Goal: Communication & Community: Share content

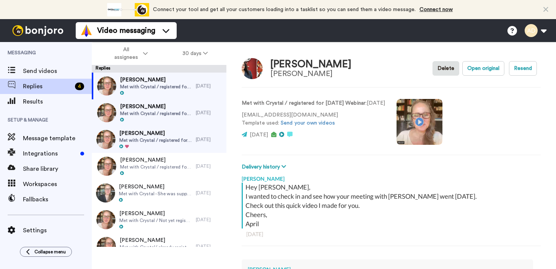
type textarea "x"
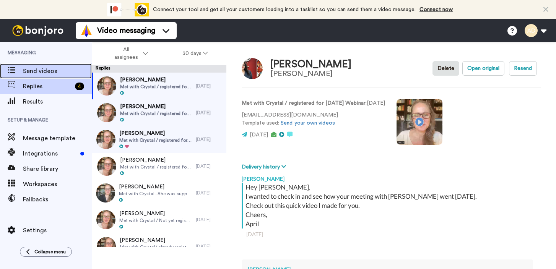
click at [53, 72] on span "Send videos" at bounding box center [57, 70] width 69 height 9
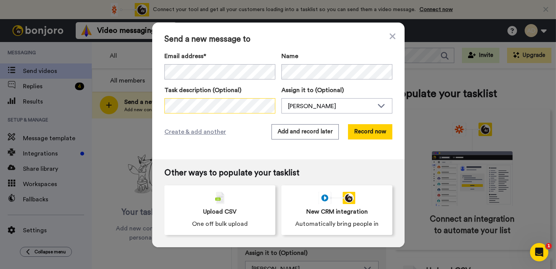
click at [115, 107] on div "Send a new message to Email address* No search result for ‘ mcarvin1@verizon.ne…" at bounding box center [278, 134] width 556 height 269
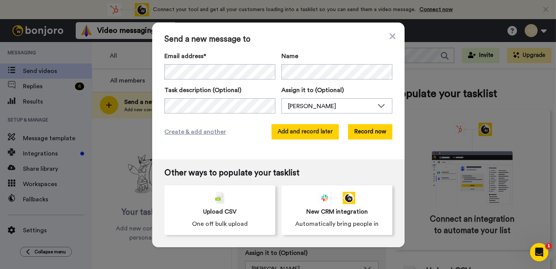
click at [308, 132] on button "Add and record later" at bounding box center [304, 131] width 67 height 15
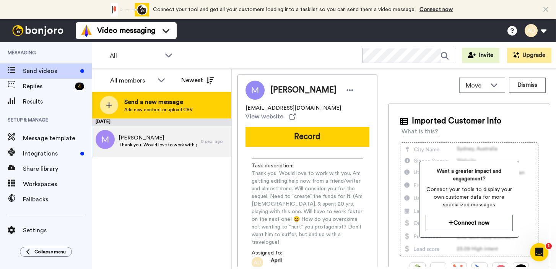
click at [153, 107] on span "Add new contact or upload CSV" at bounding box center [158, 110] width 68 height 6
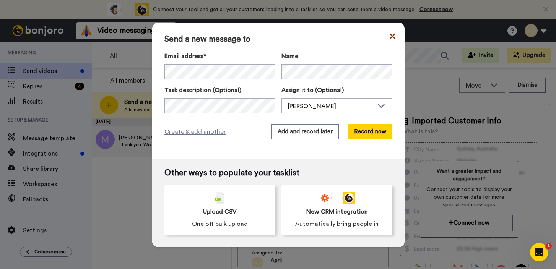
click at [389, 32] on icon at bounding box center [392, 36] width 6 height 9
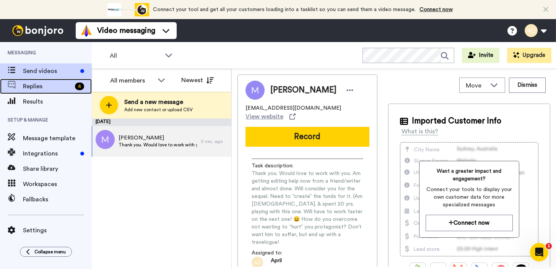
click at [47, 88] on span "Replies" at bounding box center [47, 86] width 49 height 9
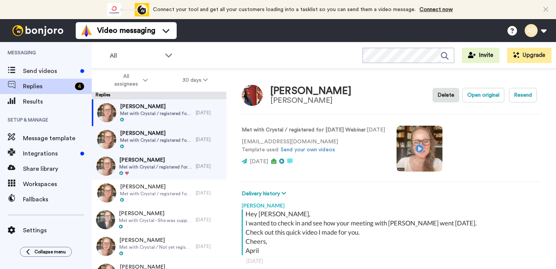
scroll to position [27, 0]
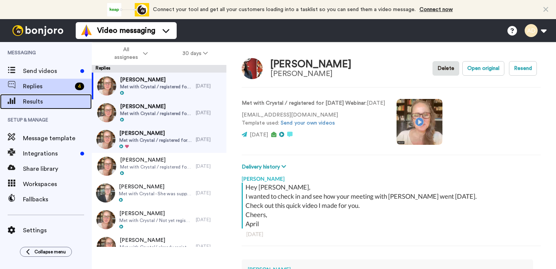
click at [46, 104] on span "Results" at bounding box center [57, 101] width 69 height 9
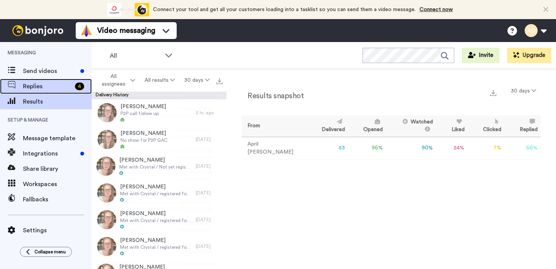
click at [49, 87] on span "Replies" at bounding box center [47, 86] width 49 height 9
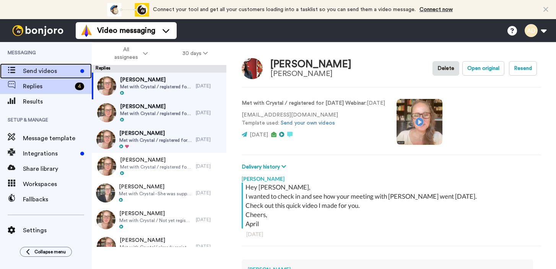
click at [52, 71] on span "Send videos" at bounding box center [50, 70] width 54 height 9
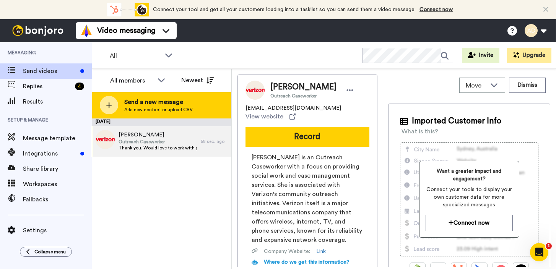
click at [163, 102] on span "Send a new message" at bounding box center [158, 101] width 68 height 9
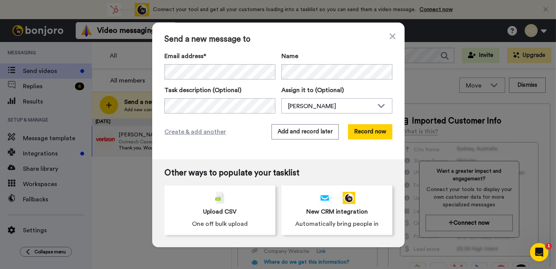
click at [345, 39] on span "Send a new message to" at bounding box center [278, 39] width 228 height 9
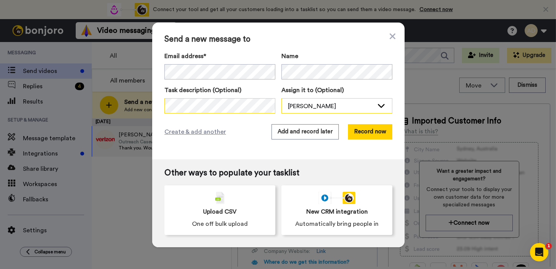
scroll to position [0, 541]
click at [377, 104] on div "Task description (Optional) Assign it to (Optional) April Davila April Davila" at bounding box center [278, 100] width 228 height 28
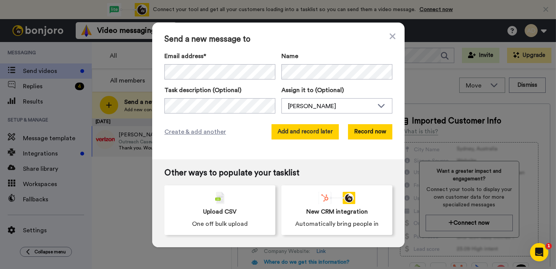
scroll to position [0, 0]
click at [307, 136] on button "Add and record later" at bounding box center [304, 131] width 67 height 15
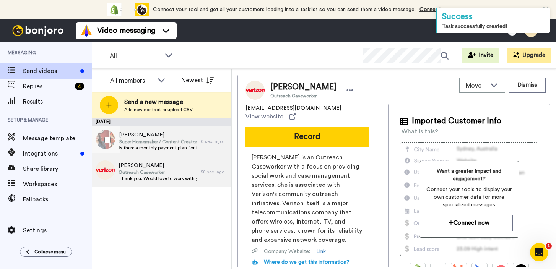
click at [184, 141] on span "Super Homemaker / Content Creator" at bounding box center [158, 142] width 78 height 6
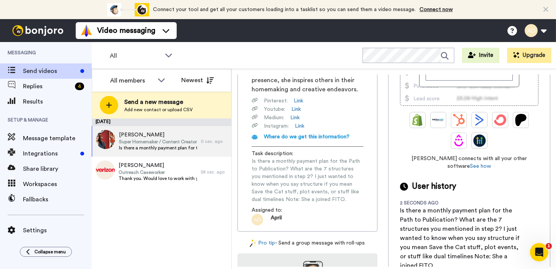
scroll to position [184, 0]
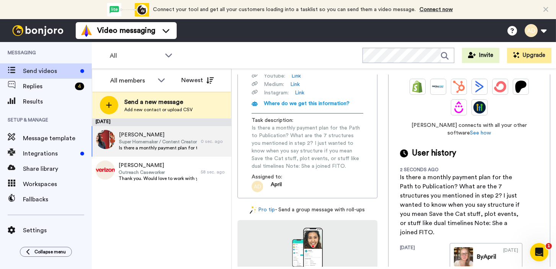
click at [314, 160] on span "Is there a monthly payment plan for the Path to Publication? What are the 7 str…" at bounding box center [307, 147] width 112 height 46
click at [332, 161] on span "Is there a monthly payment plan for the Path to Publication? What are the 7 str…" at bounding box center [307, 147] width 112 height 46
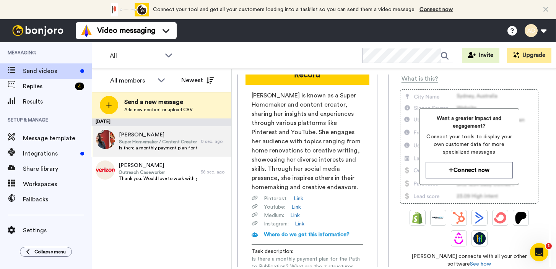
scroll to position [0, 0]
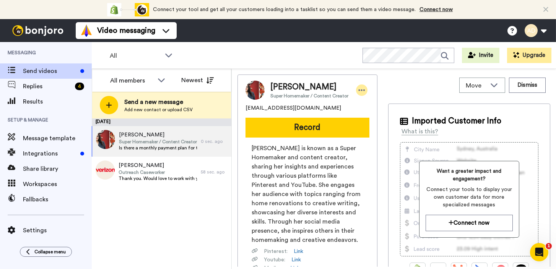
click at [361, 91] on icon at bounding box center [361, 90] width 7 height 8
click at [315, 193] on span "Farica Woods is known as a Super Homemaker and content creator, sharing her ins…" at bounding box center [307, 194] width 112 height 101
click at [358, 92] on icon at bounding box center [361, 90] width 7 height 8
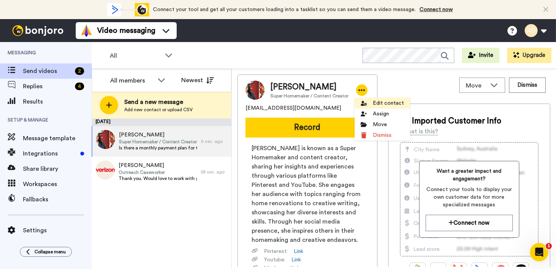
click at [375, 105] on li "Edit contact" at bounding box center [381, 103] width 55 height 11
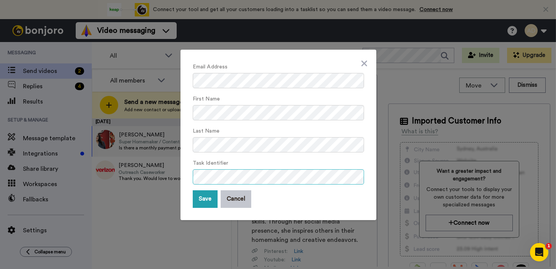
scroll to position [0, 400]
click at [387, 174] on div "Email Address First Name Last Name Task Identifier Save Cancel" at bounding box center [278, 134] width 556 height 269
click at [200, 203] on button "Save" at bounding box center [205, 199] width 25 height 18
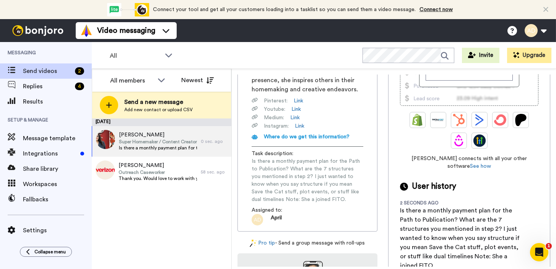
scroll to position [180, 0]
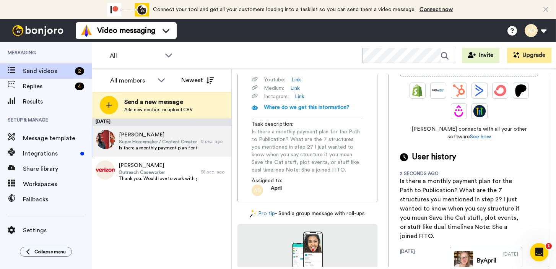
click at [330, 171] on span "Is there a monthly payment plan for the Path to Publication? What are the 7 str…" at bounding box center [307, 151] width 112 height 46
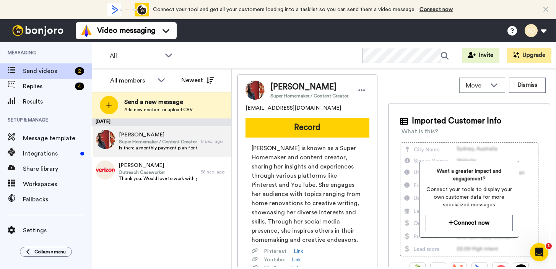
scroll to position [0, 0]
click at [362, 91] on icon at bounding box center [361, 90] width 7 height 8
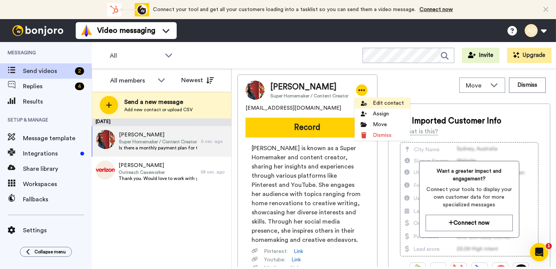
click at [385, 106] on li "Edit contact" at bounding box center [381, 103] width 55 height 11
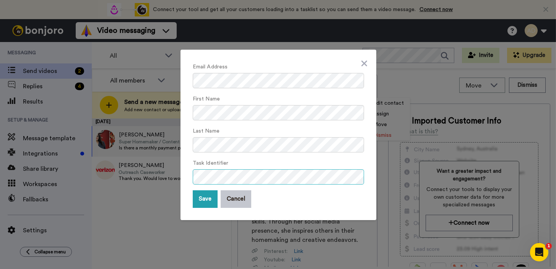
scroll to position [0, 400]
click at [417, 170] on div "Email Address First Name Last Name Task Identifier Save Cancel" at bounding box center [278, 134] width 556 height 269
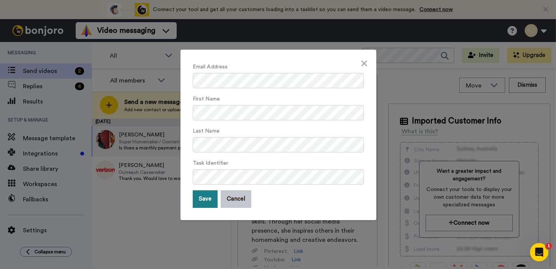
scroll to position [0, 0]
click at [198, 203] on button "Save" at bounding box center [205, 199] width 25 height 18
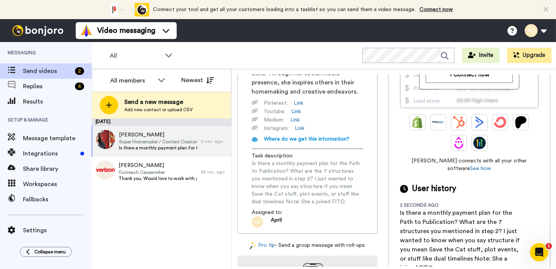
scroll to position [136, 0]
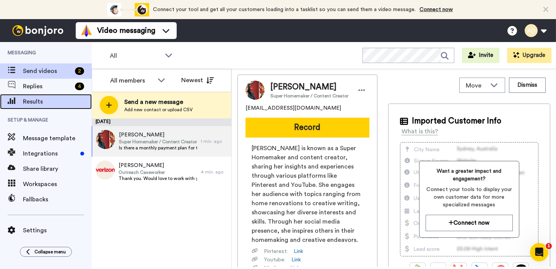
click at [44, 101] on span "Results" at bounding box center [57, 101] width 69 height 9
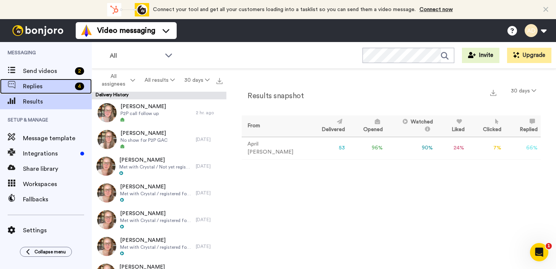
click at [53, 82] on span "Replies" at bounding box center [47, 86] width 49 height 9
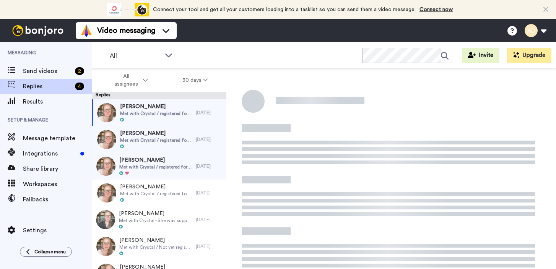
scroll to position [27, 0]
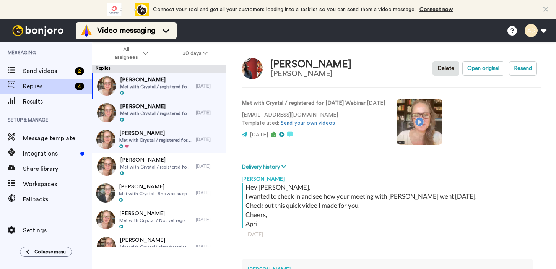
type textarea "x"
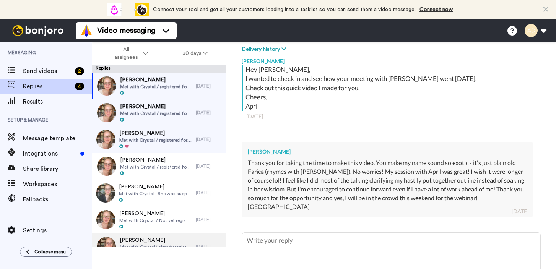
scroll to position [52, 0]
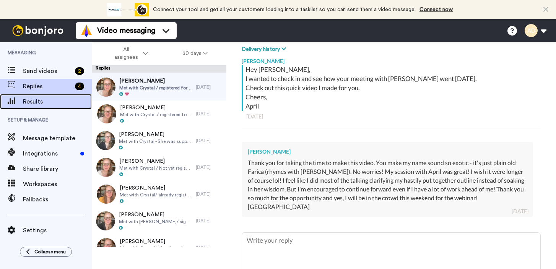
click at [49, 104] on span "Results" at bounding box center [57, 101] width 69 height 9
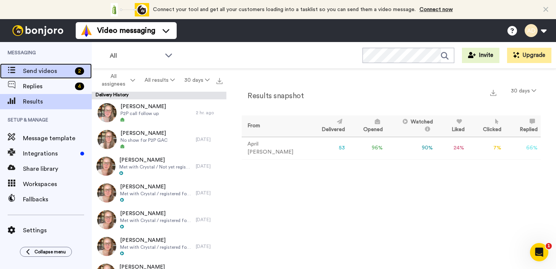
click at [43, 74] on span "Send videos" at bounding box center [47, 70] width 49 height 9
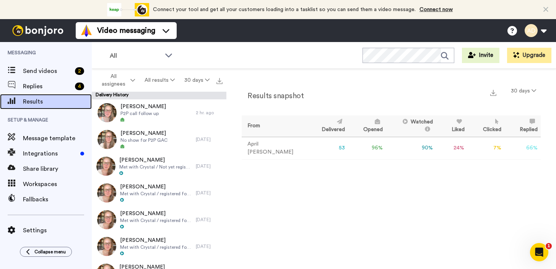
click at [53, 104] on span "Results" at bounding box center [57, 101] width 69 height 9
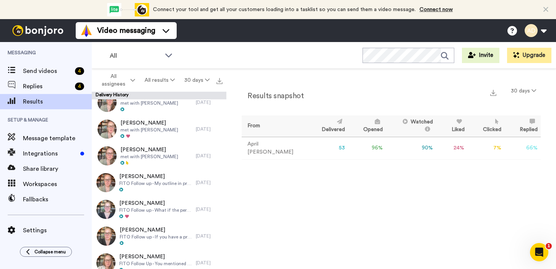
scroll to position [747, 0]
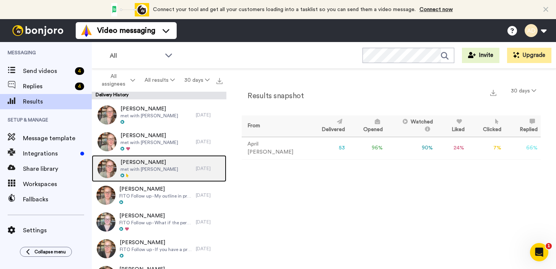
click at [157, 171] on div "[PERSON_NAME] met with [PERSON_NAME]" at bounding box center [144, 168] width 104 height 27
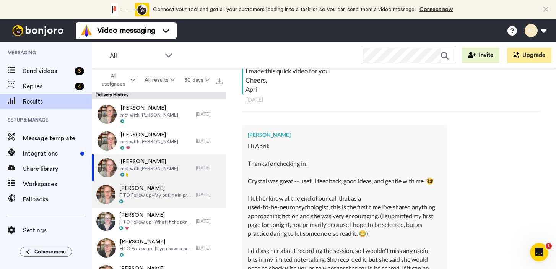
scroll to position [748, 0]
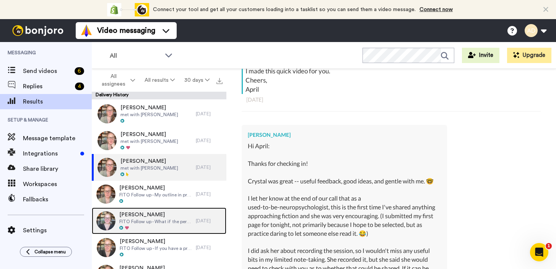
click at [140, 220] on span "FITO Follow up - What if the perceived inciting event turns out to be a false a…" at bounding box center [155, 222] width 73 height 6
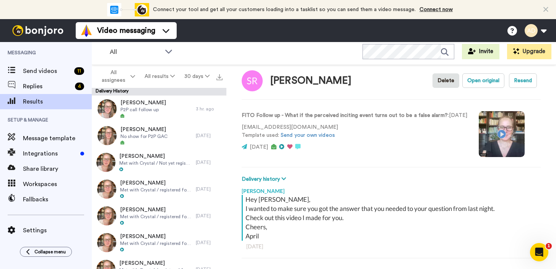
type textarea "x"
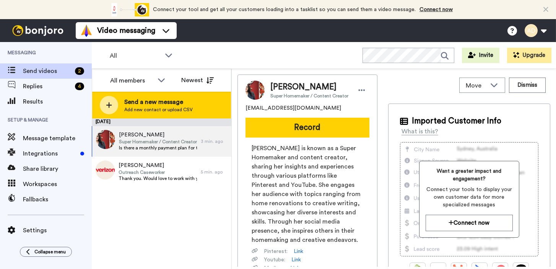
click at [149, 110] on span "Add new contact or upload CSV" at bounding box center [158, 110] width 68 height 6
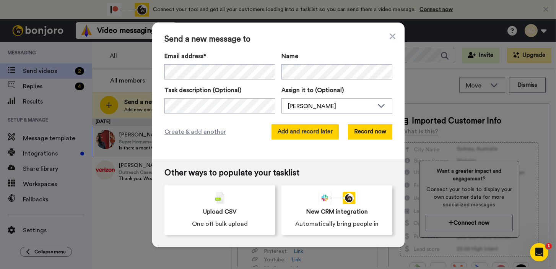
click at [299, 132] on button "Add and record later" at bounding box center [304, 131] width 67 height 15
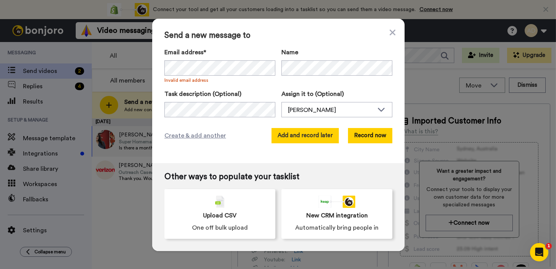
click at [301, 137] on button "Add and record later" at bounding box center [304, 135] width 67 height 15
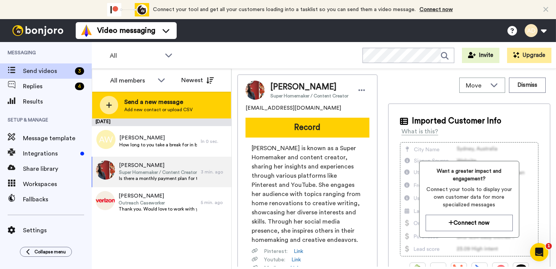
click at [164, 108] on span "Add new contact or upload CSV" at bounding box center [158, 110] width 68 height 6
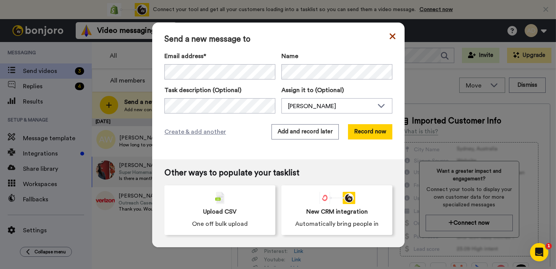
click at [392, 36] on icon at bounding box center [392, 36] width 6 height 9
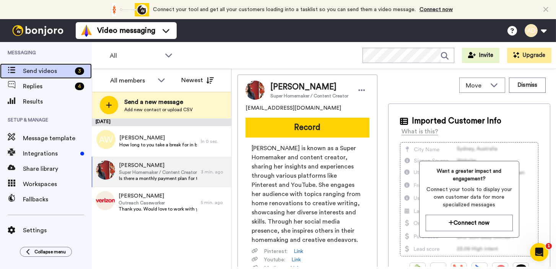
click at [41, 72] on span "Send videos" at bounding box center [47, 70] width 49 height 9
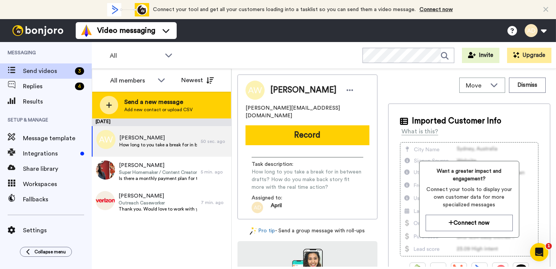
click at [143, 104] on span "Send a new message" at bounding box center [158, 101] width 68 height 9
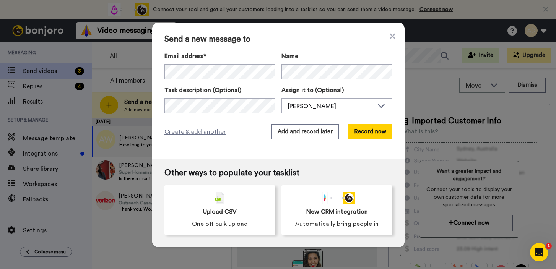
click at [235, 129] on div "Create & add another Add and record later Record now" at bounding box center [278, 131] width 228 height 15
click at [311, 134] on button "Add and record later" at bounding box center [304, 131] width 67 height 15
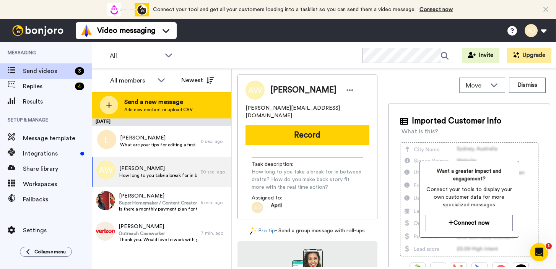
click at [174, 110] on span "Add new contact or upload CSV" at bounding box center [158, 110] width 68 height 6
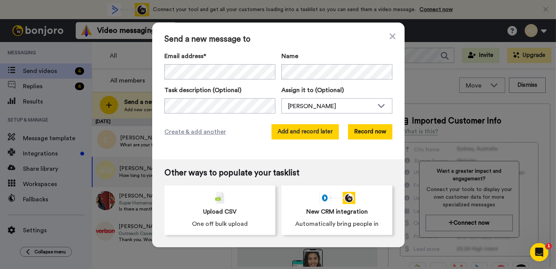
click at [310, 135] on button "Add and record later" at bounding box center [304, 131] width 67 height 15
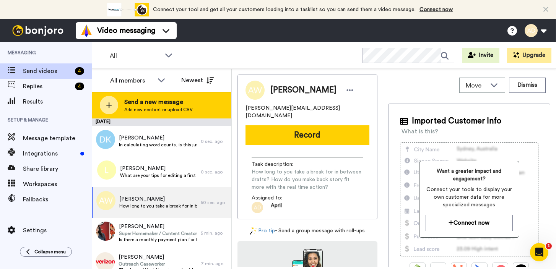
click at [173, 103] on span "Send a new message" at bounding box center [158, 101] width 68 height 9
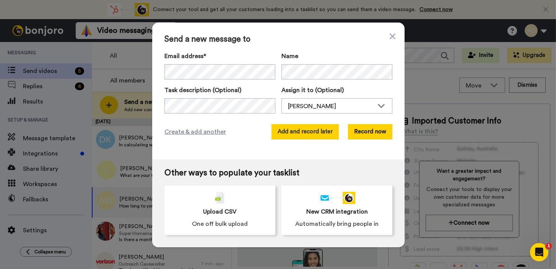
click at [305, 136] on button "Add and record later" at bounding box center [304, 131] width 67 height 15
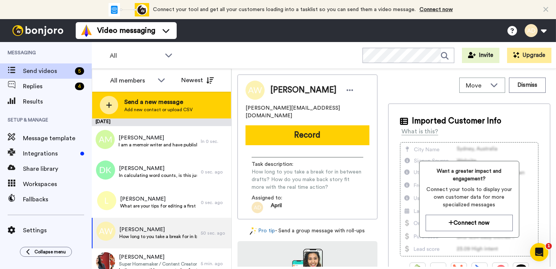
click at [168, 110] on span "Add new contact or upload CSV" at bounding box center [158, 110] width 68 height 6
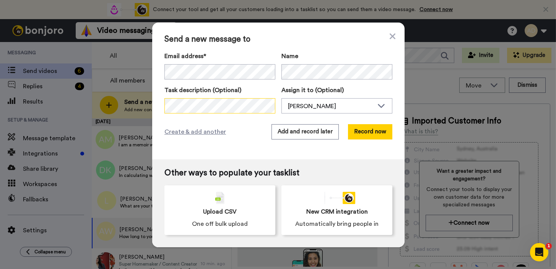
scroll to position [0, 239]
click at [374, 96] on div "Task description (Optional) Assign it to (Optional) [PERSON_NAME] [PERSON_NAME]" at bounding box center [278, 100] width 228 height 28
click at [297, 104] on div "Task description (Optional) Assign it to (Optional) [PERSON_NAME] [PERSON_NAME]" at bounding box center [278, 100] width 228 height 28
click at [347, 105] on div "Task description (Optional) Assign it to (Optional) [PERSON_NAME] [PERSON_NAME]" at bounding box center [278, 100] width 228 height 28
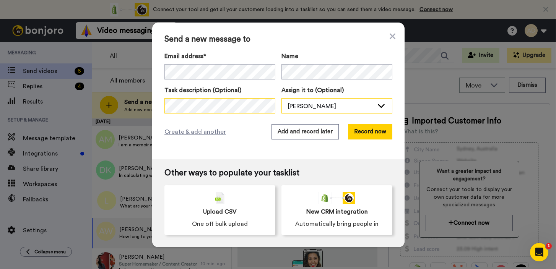
click at [337, 103] on div "Task description (Optional) Assign it to (Optional) [PERSON_NAME] [PERSON_NAME]" at bounding box center [278, 100] width 228 height 28
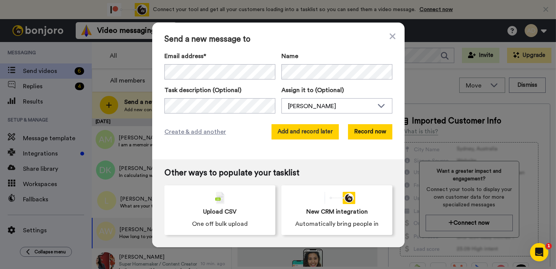
scroll to position [0, 0]
click at [316, 135] on button "Add and record later" at bounding box center [304, 131] width 67 height 15
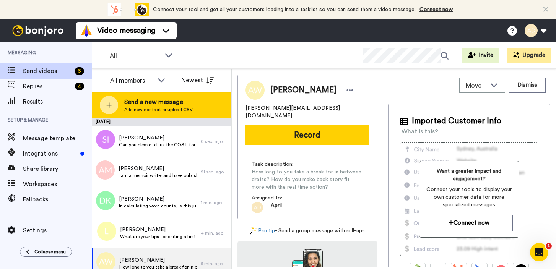
click at [162, 104] on span "Send a new message" at bounding box center [158, 101] width 68 height 9
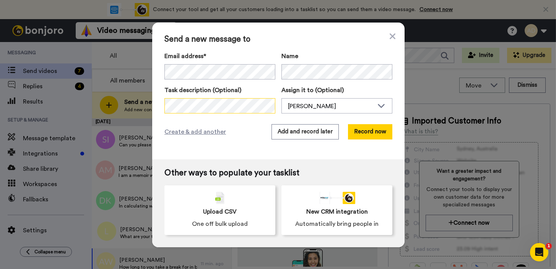
scroll to position [0, 393]
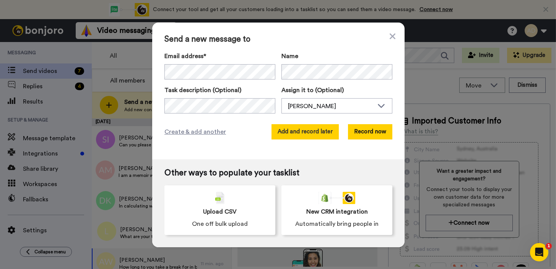
click at [326, 131] on button "Add and record later" at bounding box center [304, 131] width 67 height 15
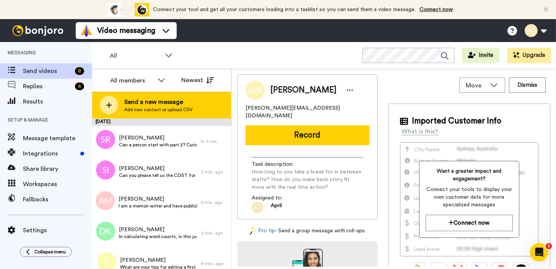
click at [182, 117] on div "Send a new message Add new contact or upload CSV" at bounding box center [161, 105] width 139 height 27
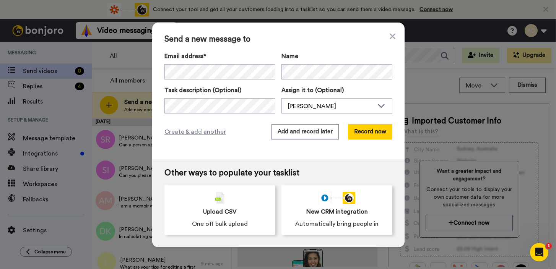
click at [393, 38] on div "Send a new message to Email address* [PERSON_NAME] <[EMAIL_ADDRESS][DOMAIN_NAME…" at bounding box center [278, 91] width 252 height 137
click at [390, 36] on icon at bounding box center [392, 36] width 6 height 6
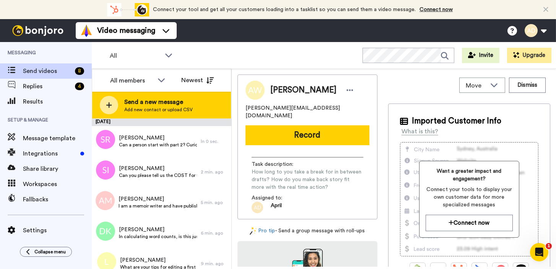
click at [190, 108] on span "Add new contact or upload CSV" at bounding box center [158, 110] width 68 height 6
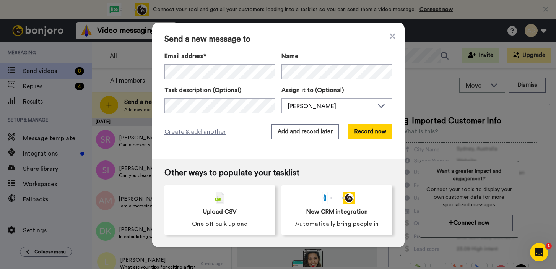
click at [386, 36] on span "Send a new message to" at bounding box center [278, 39] width 228 height 9
click at [390, 36] on icon at bounding box center [392, 36] width 6 height 6
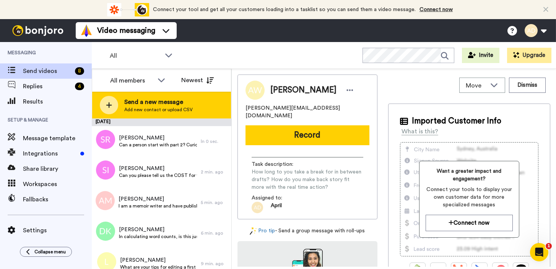
click at [170, 107] on span "Add new contact or upload CSV" at bounding box center [158, 110] width 68 height 6
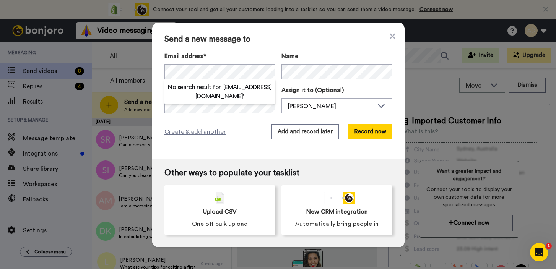
click at [241, 140] on div "Send a new message to Email address* No search result for ‘ [EMAIL_ADDRESS][DOM…" at bounding box center [278, 91] width 252 height 137
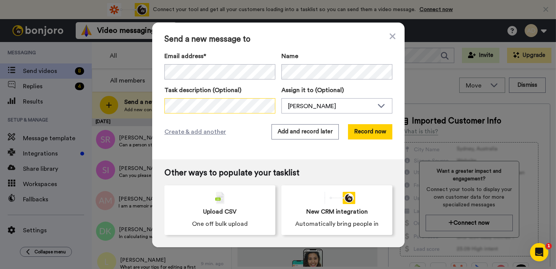
scroll to position [0, 3511]
click at [412, 101] on div "Send a new message to Email address* No search result for ‘ [EMAIL_ADDRESS][DOM…" at bounding box center [278, 134] width 556 height 269
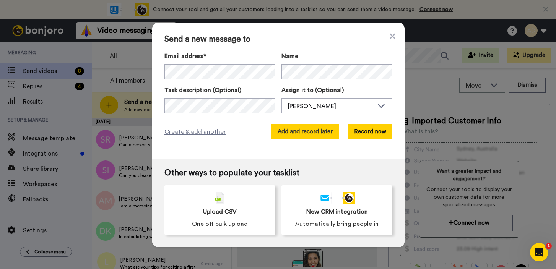
click at [303, 134] on button "Add and record later" at bounding box center [304, 131] width 67 height 15
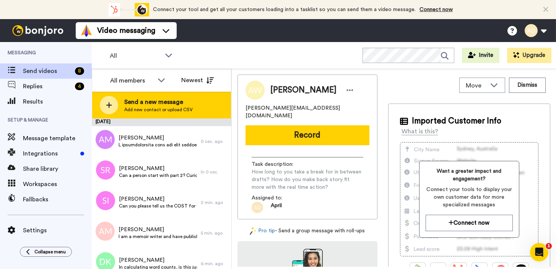
click at [182, 107] on span "Add new contact or upload CSV" at bounding box center [158, 110] width 68 height 6
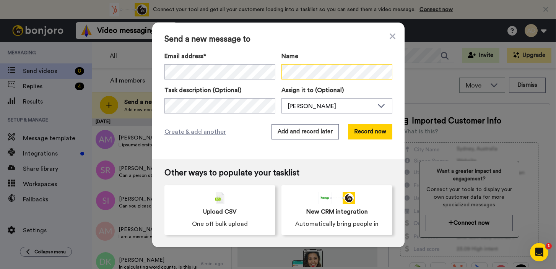
click at [269, 72] on div "Email address* No search result for ‘ [PERSON_NAME] ’ Name" at bounding box center [278, 66] width 228 height 28
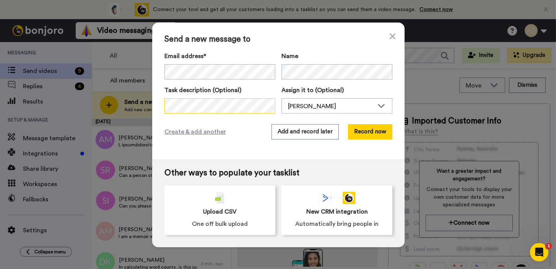
scroll to position [0, 525]
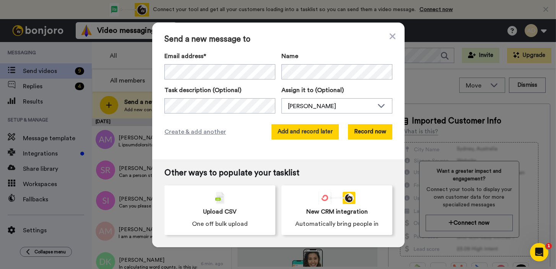
click at [290, 131] on button "Add and record later" at bounding box center [304, 131] width 67 height 15
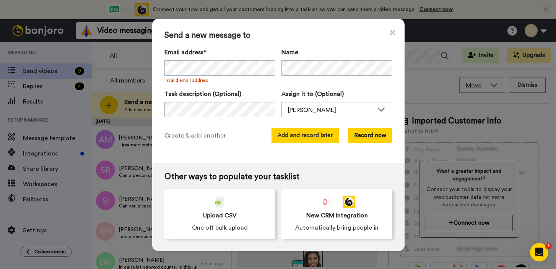
scroll to position [0, 0]
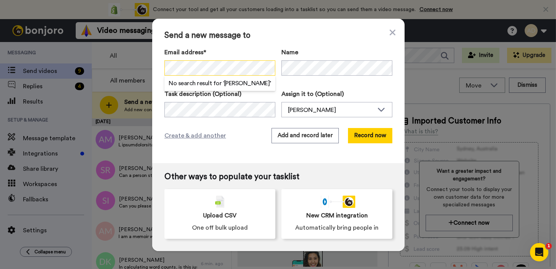
click at [158, 67] on div "Send a new message to Email address* No search result for ‘ [PERSON_NAME] ’ Inv…" at bounding box center [278, 91] width 252 height 144
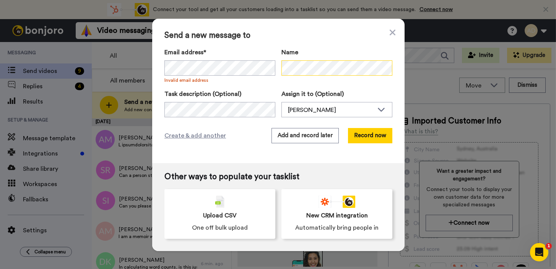
click at [264, 69] on div "Email address* [PERSON_NAME] <[EMAIL_ADDRESS][DOMAIN_NAME]> [PERSON_NAME] <[EMA…" at bounding box center [278, 66] width 228 height 36
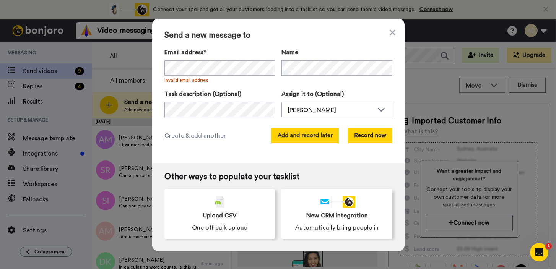
click at [323, 137] on button "Add and record later" at bounding box center [304, 135] width 67 height 15
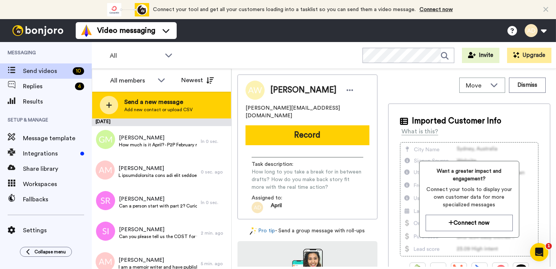
click at [160, 109] on span "Add new contact or upload CSV" at bounding box center [158, 110] width 68 height 6
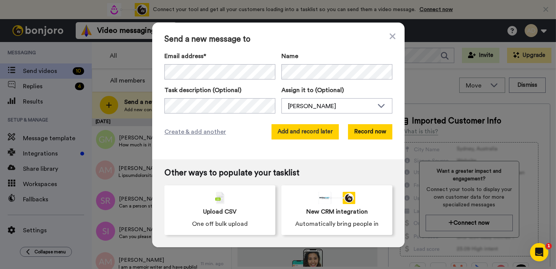
click at [293, 131] on button "Add and record later" at bounding box center [304, 131] width 67 height 15
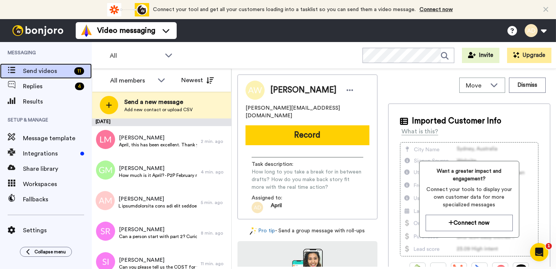
click at [60, 69] on span "Send videos" at bounding box center [47, 70] width 48 height 9
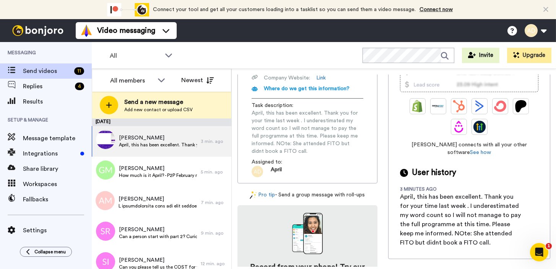
scroll to position [210, 0]
